Goal: Task Accomplishment & Management: Complete application form

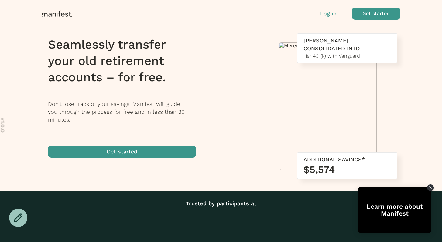
click at [328, 14] on p "Log in" at bounding box center [328, 14] width 16 height 8
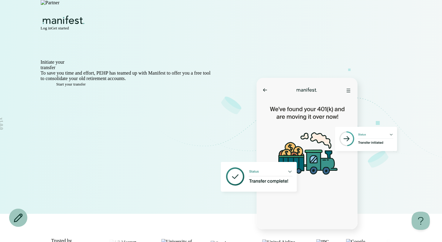
click at [51, 26] on span "Log in" at bounding box center [46, 28] width 11 height 5
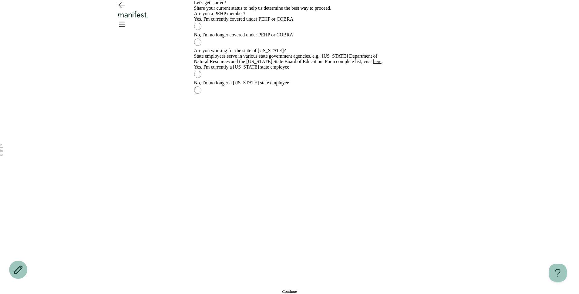
click at [127, 19] on icon "Open menu" at bounding box center [122, 24] width 10 height 10
click at [150, 17] on img "Logo" at bounding box center [133, 14] width 33 height 7
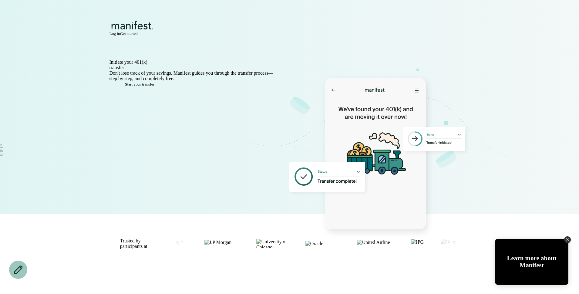
click at [120, 31] on span "Log in" at bounding box center [115, 33] width 11 height 5
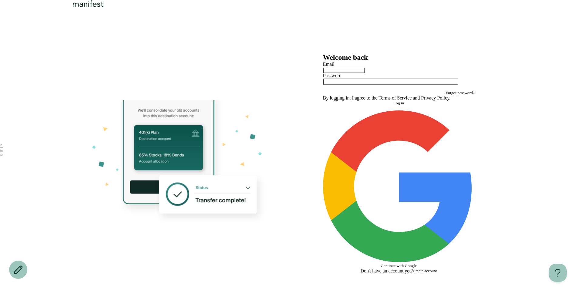
click at [365, 73] on input "text" at bounding box center [344, 70] width 42 height 5
type input "*"
type input "**********"
click at [352, 106] on button "Log in" at bounding box center [399, 103] width 152 height 5
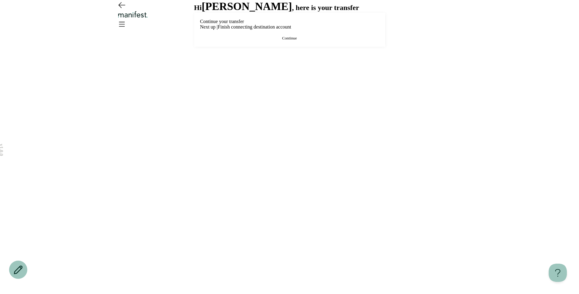
click at [272, 41] on button "Continue" at bounding box center [289, 38] width 179 height 5
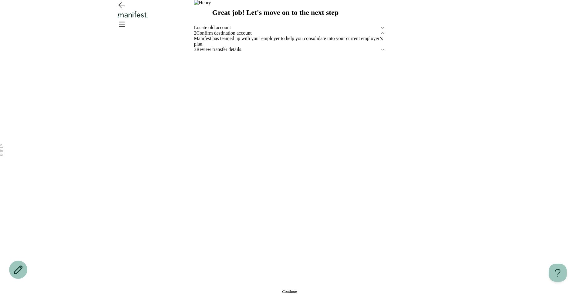
click at [279, 289] on button "Continue" at bounding box center [289, 291] width 191 height 5
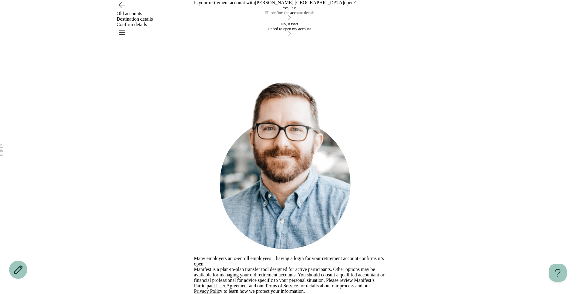
click at [265, 31] on div "I need to open my account" at bounding box center [289, 28] width 191 height 5
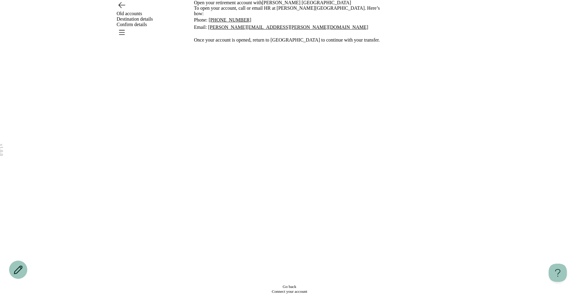
click at [120, 8] on icon "Go back" at bounding box center [122, 4] width 6 height 5
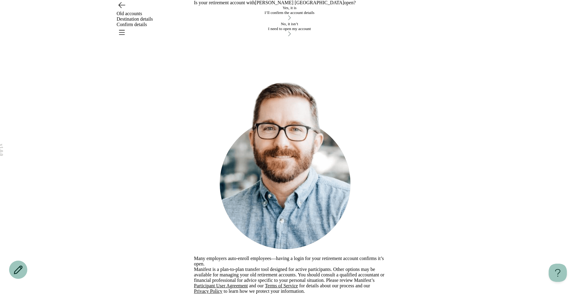
click at [258, 15] on div "I’ll confirm the account details" at bounding box center [289, 12] width 191 height 5
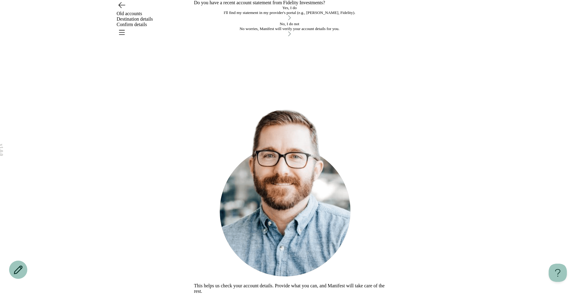
click at [310, 15] on div "Yes, I do I'll find my statement in my provider's portal (e.g., TIAA, Fidelity)." at bounding box center [289, 10] width 191 height 10
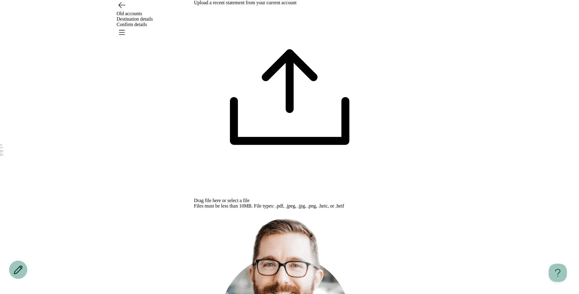
click at [250, 198] on span "select a file" at bounding box center [239, 200] width 22 height 5
click at [127, 27] on icon "Open menu" at bounding box center [122, 32] width 10 height 10
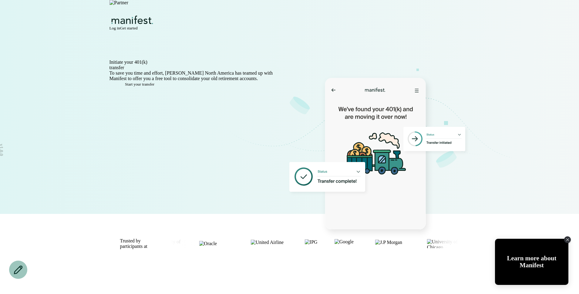
click at [120, 26] on span "Log in" at bounding box center [115, 28] width 11 height 5
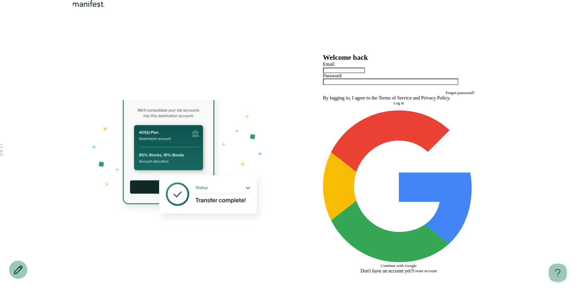
click at [334, 73] on div at bounding box center [399, 70] width 152 height 6
click at [339, 73] on input "text" at bounding box center [344, 70] width 42 height 5
type input "**********"
click at [323, 101] on button "Log in" at bounding box center [399, 103] width 152 height 5
